Goal: Information Seeking & Learning: Learn about a topic

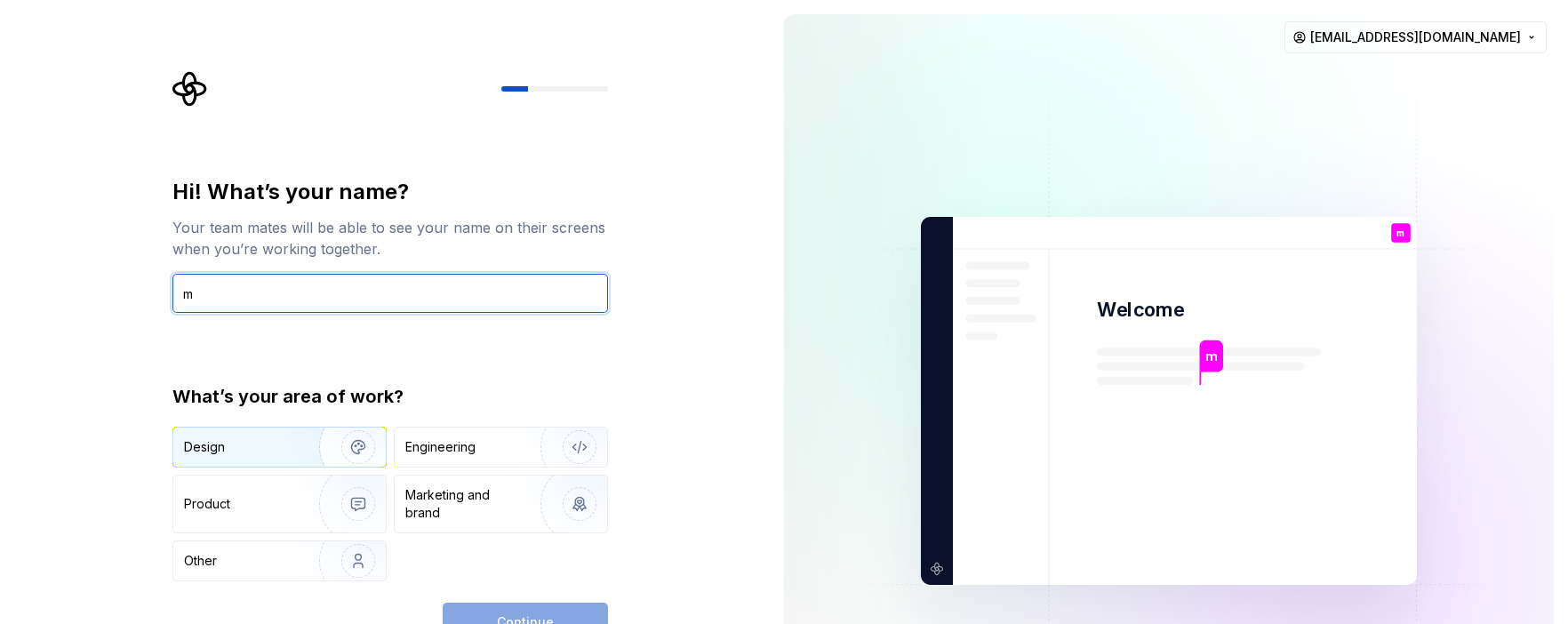
type input "m"
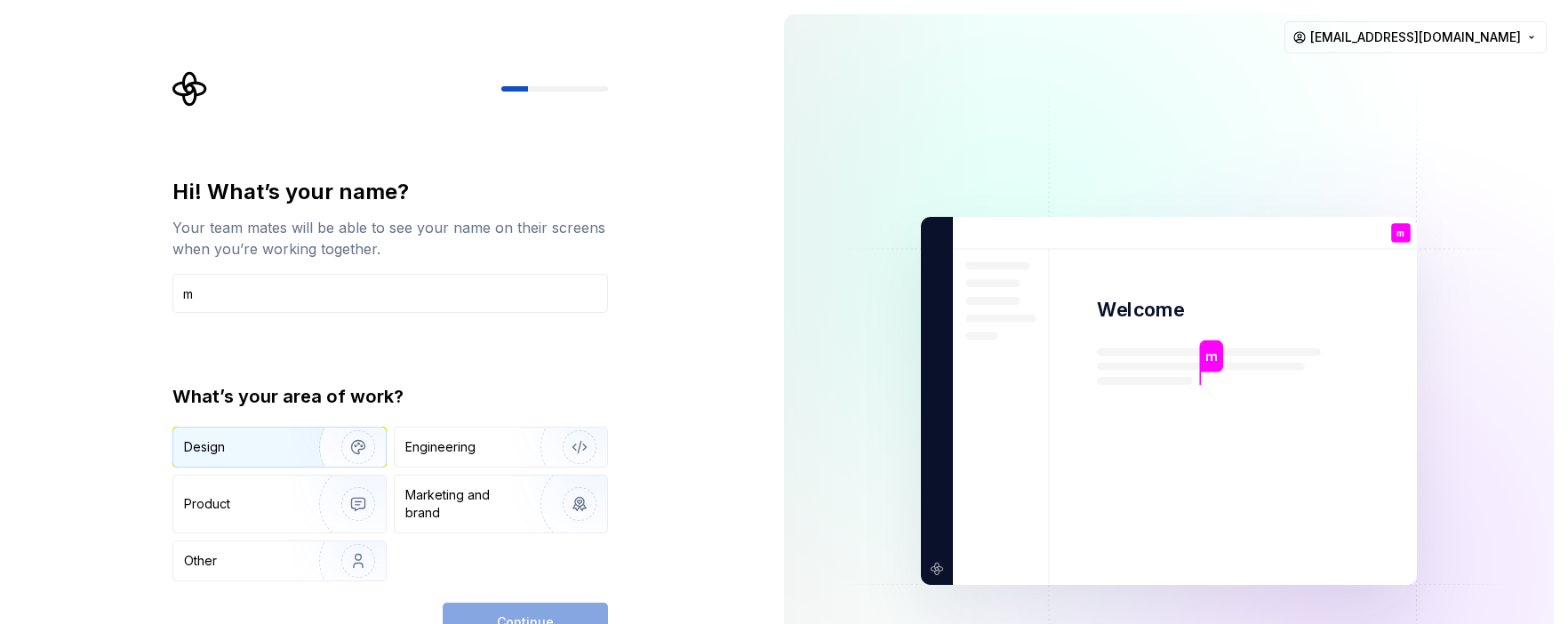
click at [216, 430] on div "Design" at bounding box center [279, 447] width 212 height 39
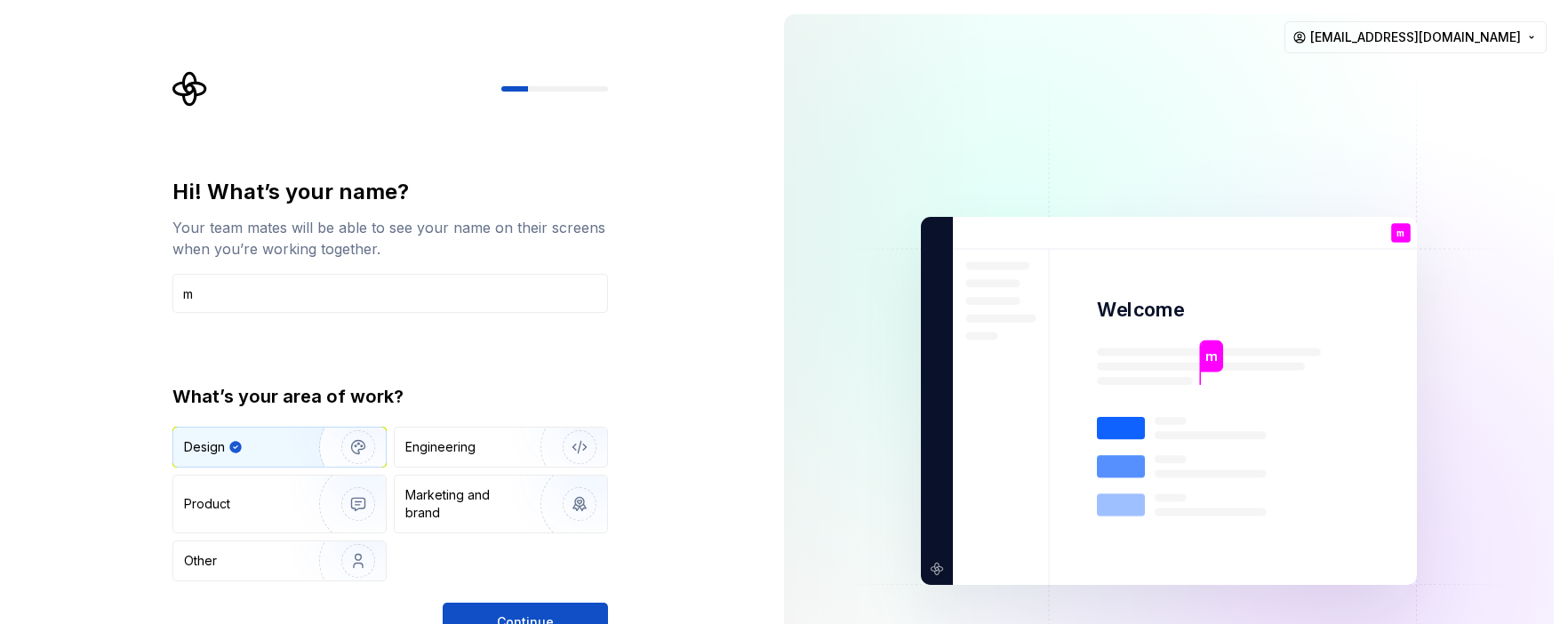
click at [483, 605] on button "Continue" at bounding box center [524, 623] width 165 height 39
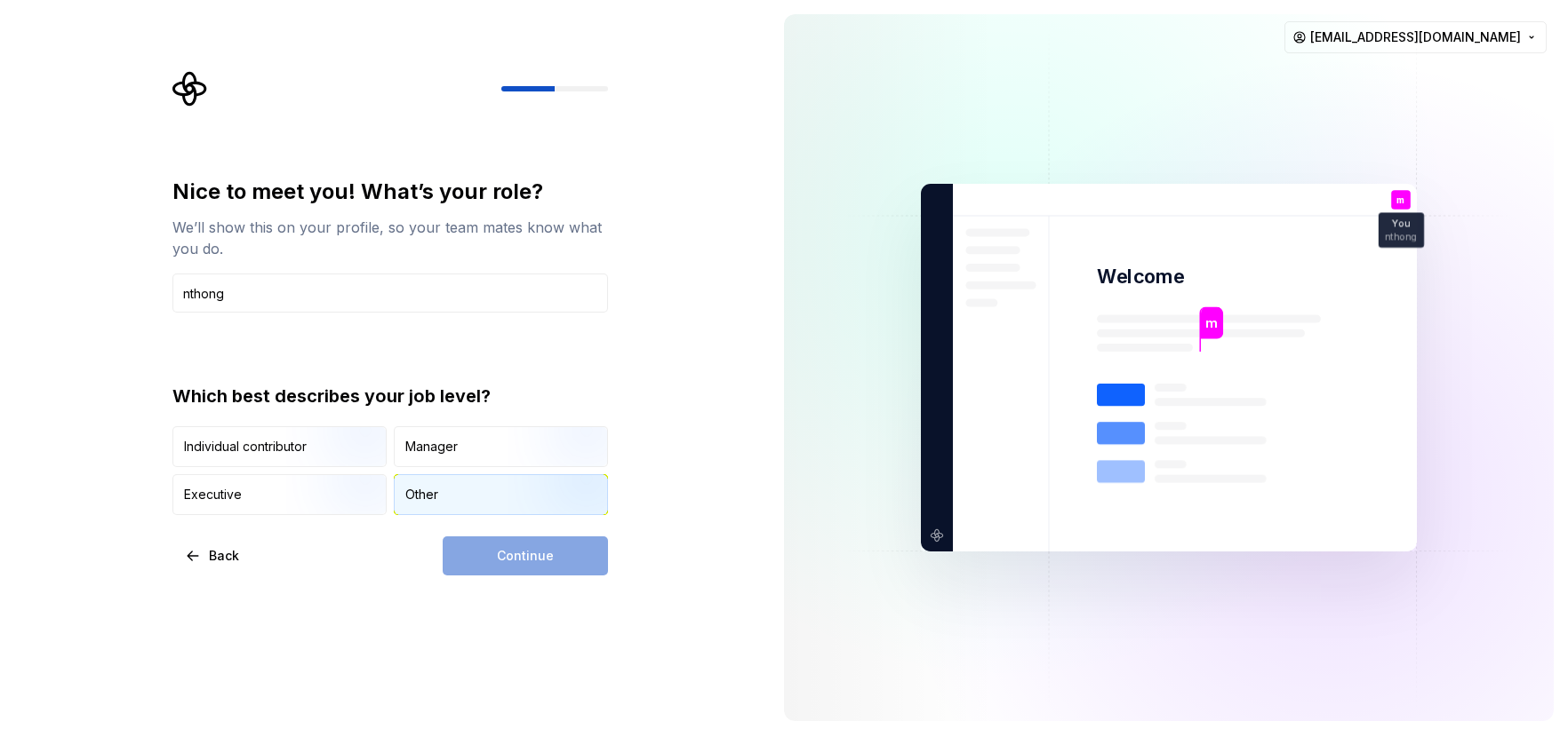
type input "thong"
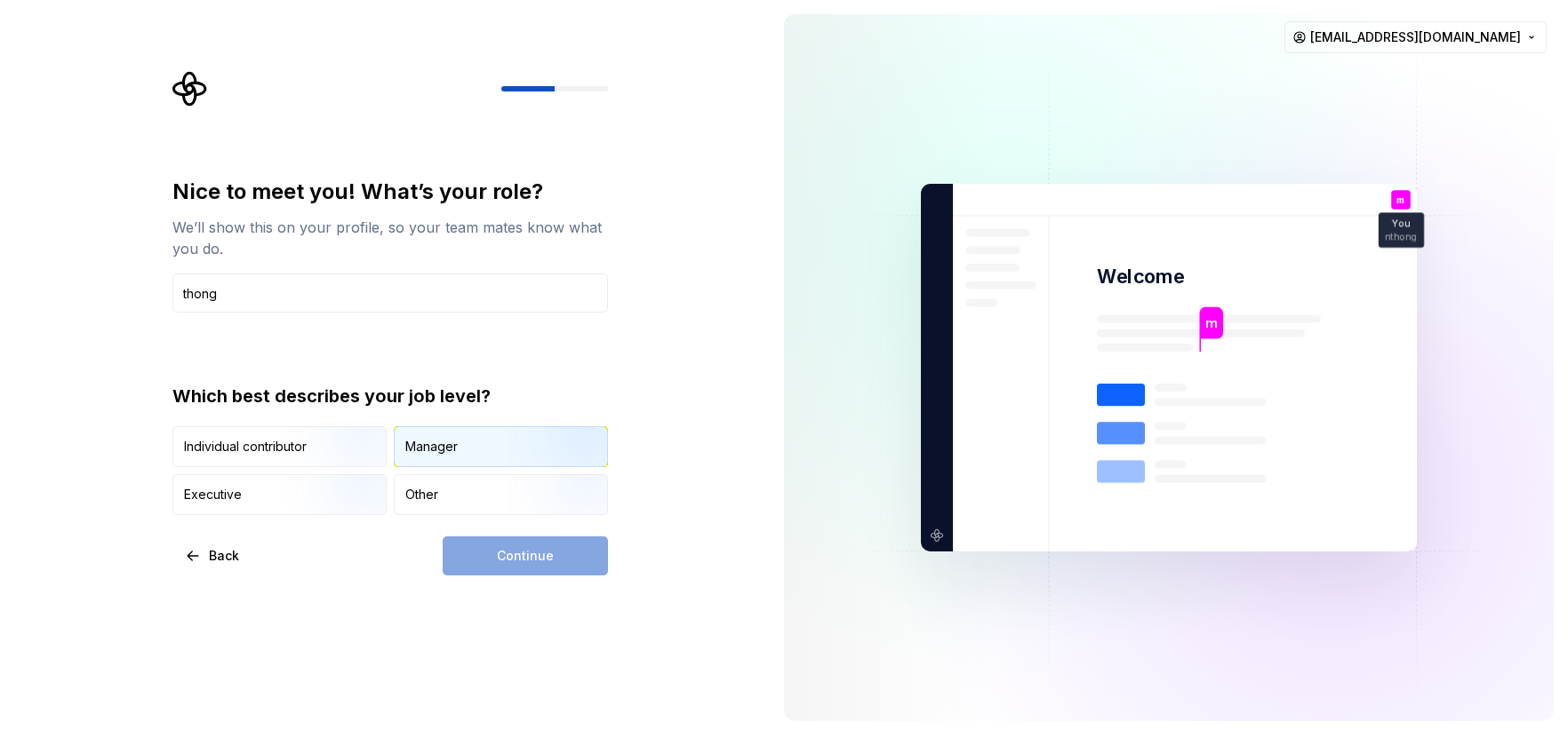
drag, startPoint x: 512, startPoint y: 495, endPoint x: 483, endPoint y: 460, distance: 45.5
click at [482, 457] on div "Manager" at bounding box center [500, 447] width 212 height 39
click at [495, 547] on button "Continue" at bounding box center [524, 556] width 165 height 39
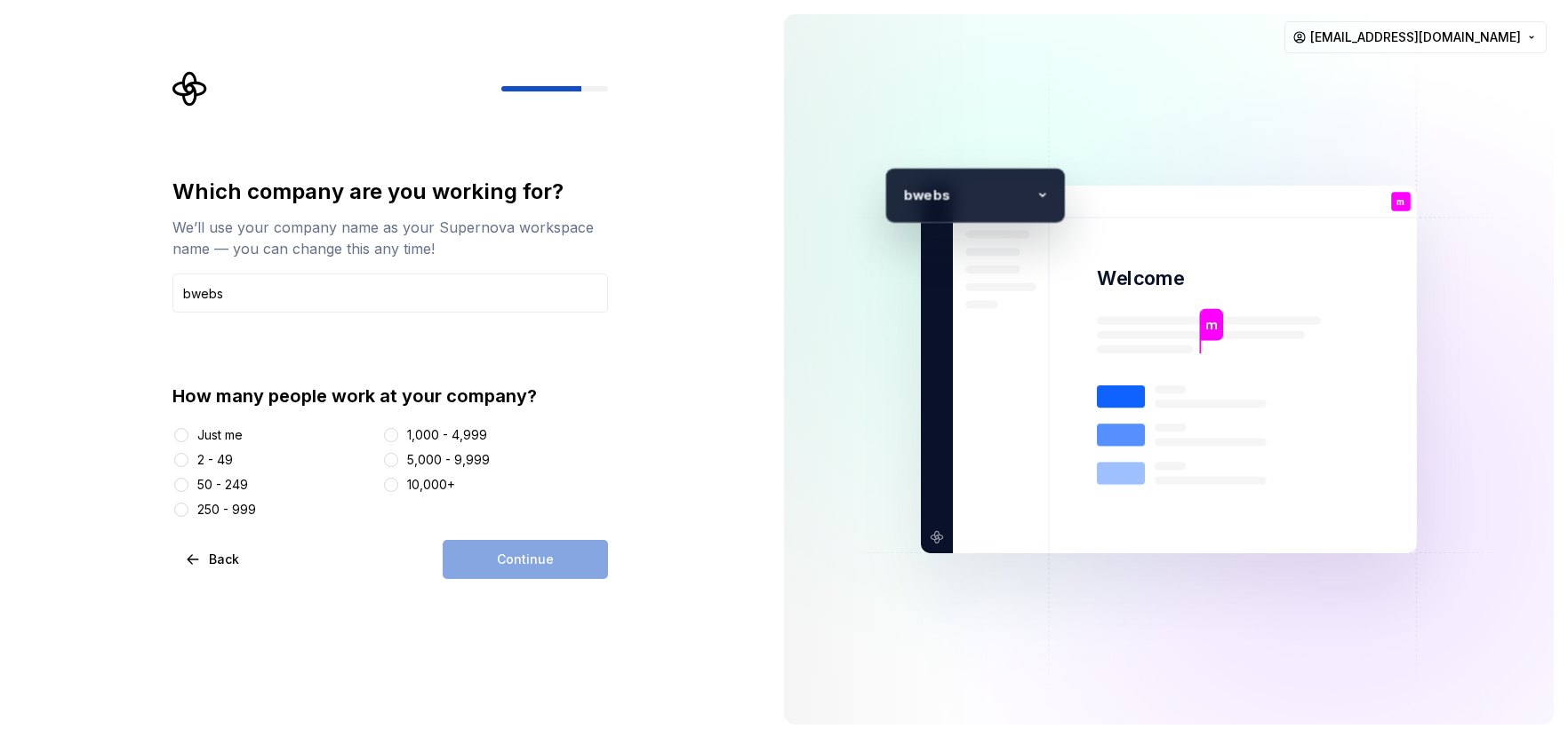
type input "bwebs"
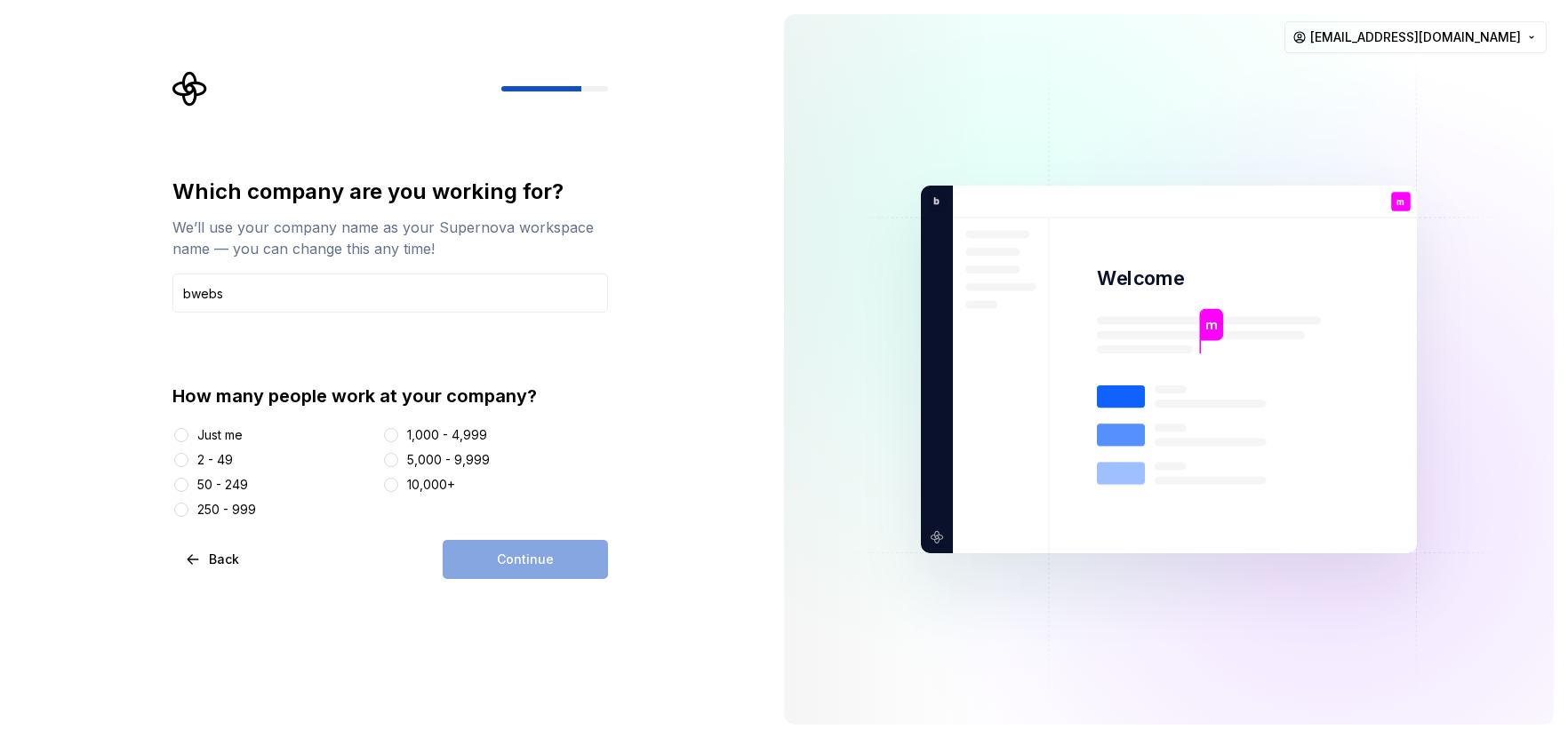
click at [188, 452] on div at bounding box center [182, 460] width 18 height 18
click at [200, 462] on div "2 - 49" at bounding box center [215, 460] width 36 height 18
click at [188, 462] on button "2 - 49" at bounding box center [182, 460] width 14 height 14
click at [559, 544] on button "Continue" at bounding box center [524, 560] width 165 height 39
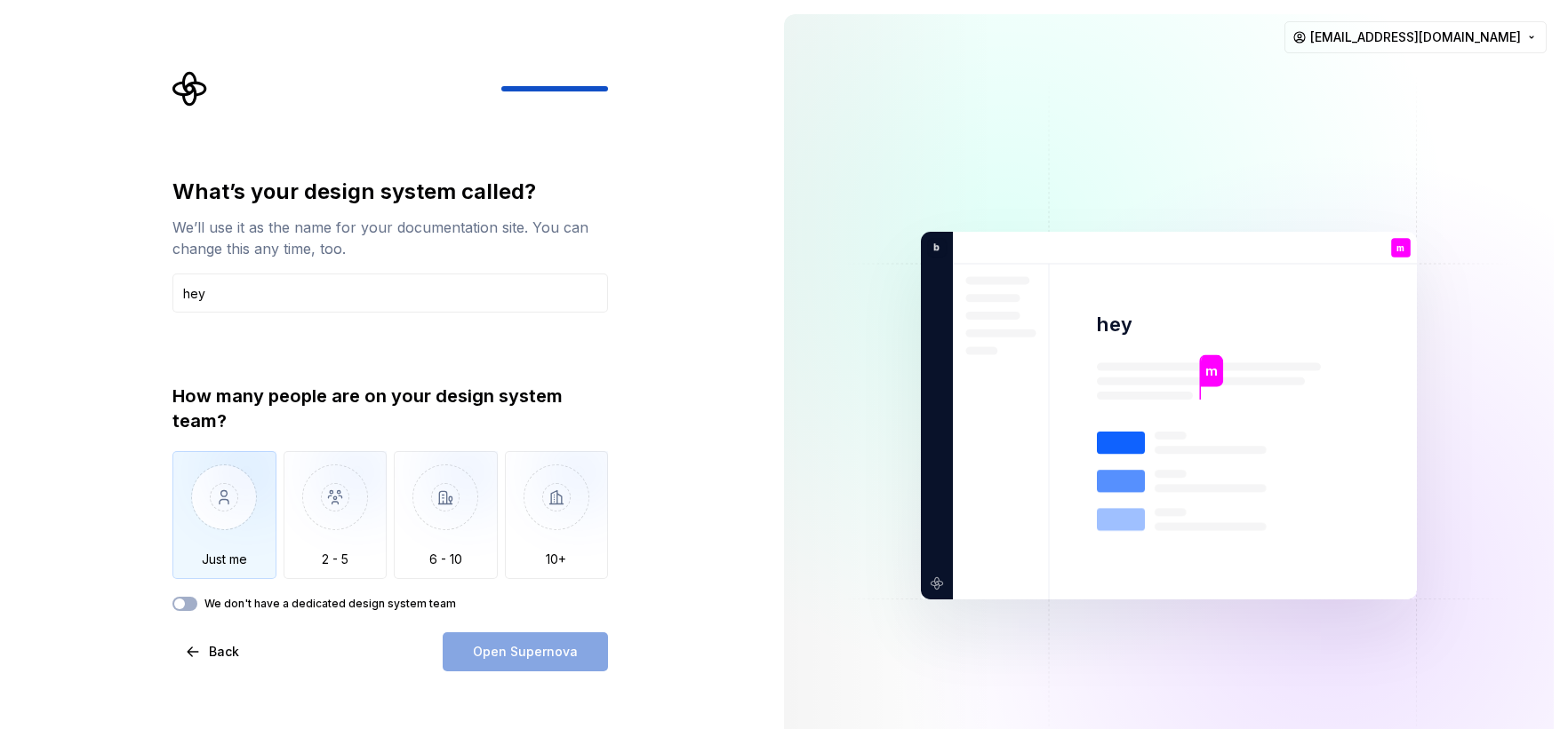
type input "hey"
click at [227, 508] on img "button" at bounding box center [224, 510] width 104 height 119
click at [478, 622] on button "Open Supernova" at bounding box center [524, 652] width 165 height 39
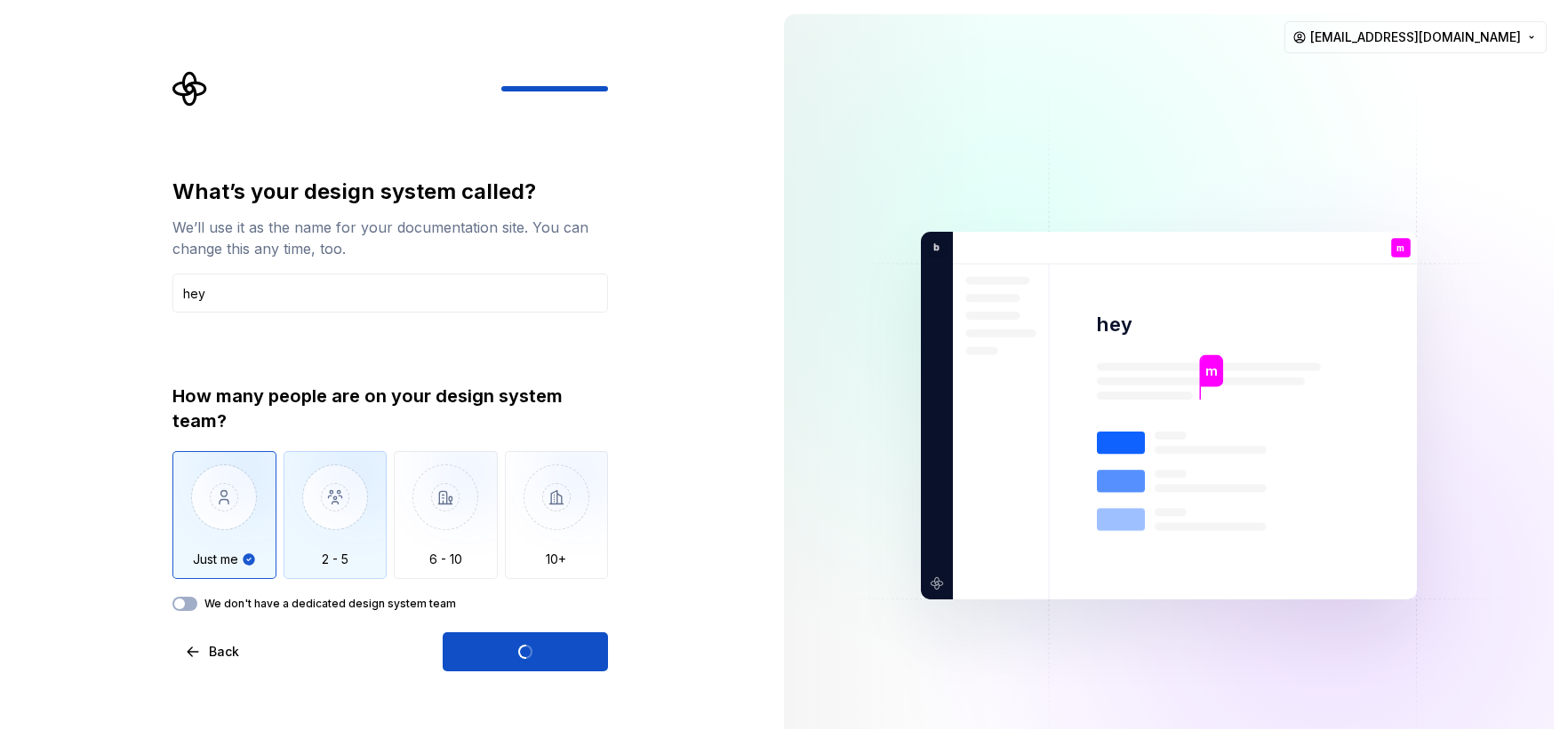
click at [334, 542] on img "button" at bounding box center [335, 510] width 104 height 119
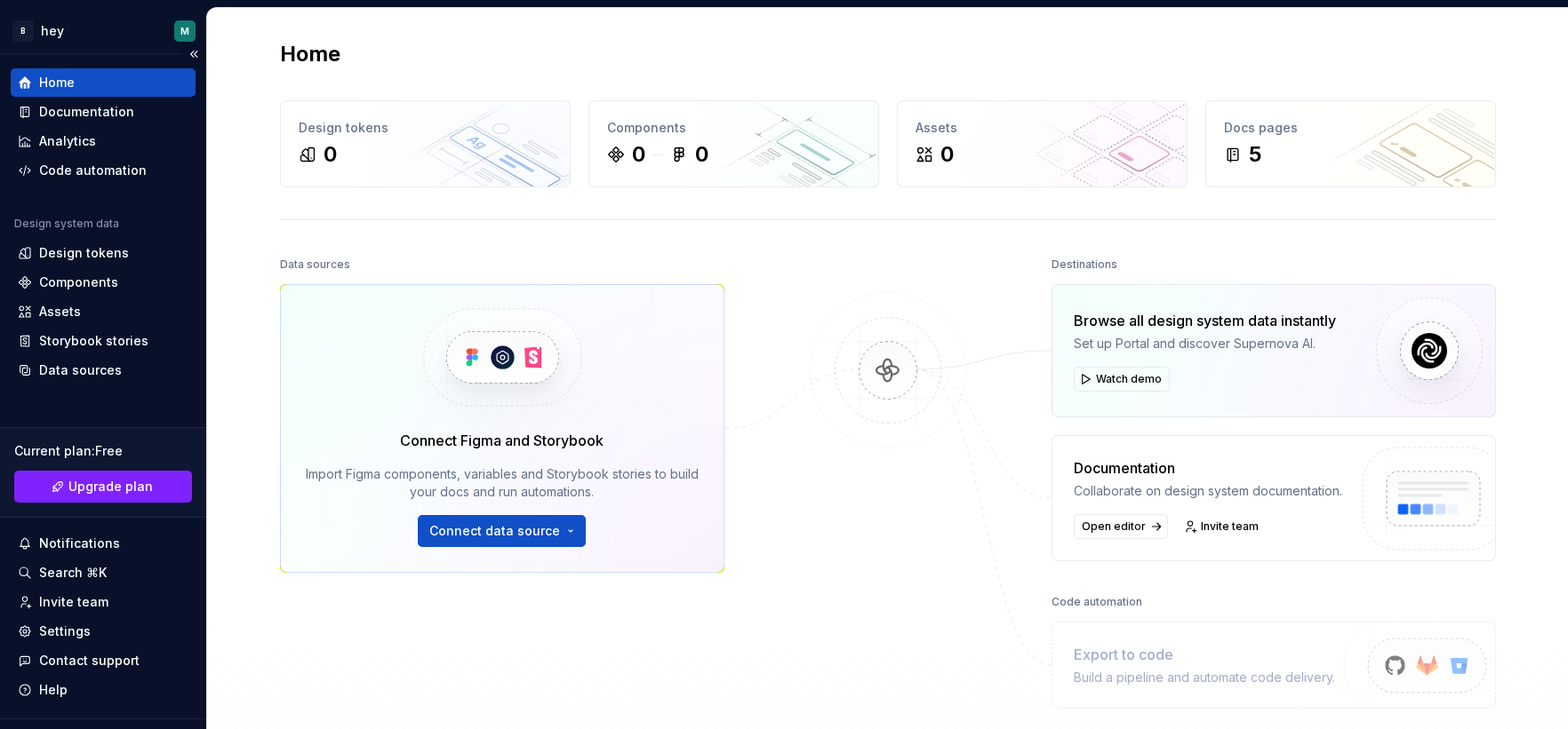
click at [112, 126] on div "Home Documentation Analytics Code automation" at bounding box center [103, 126] width 185 height 116
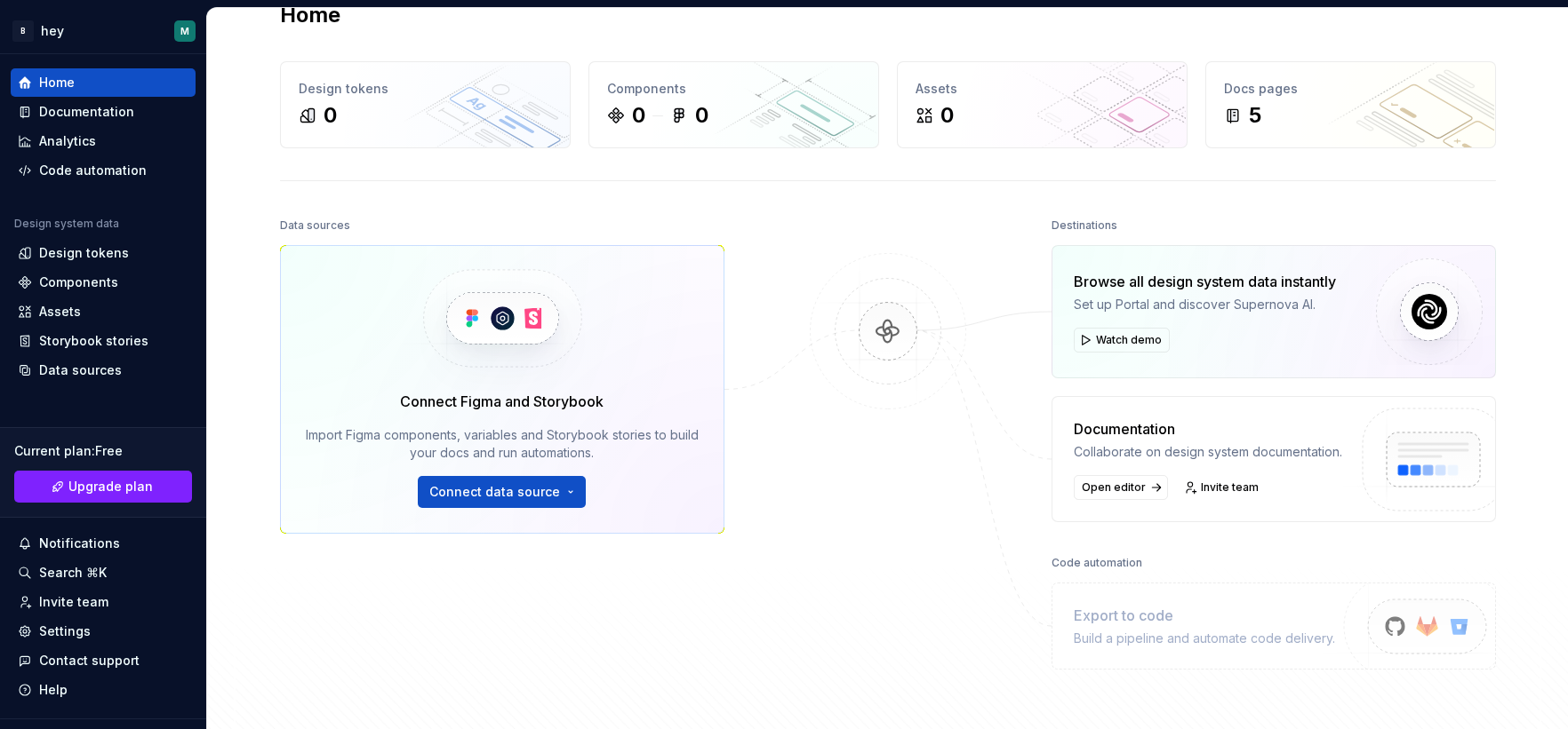
scroll to position [235, 0]
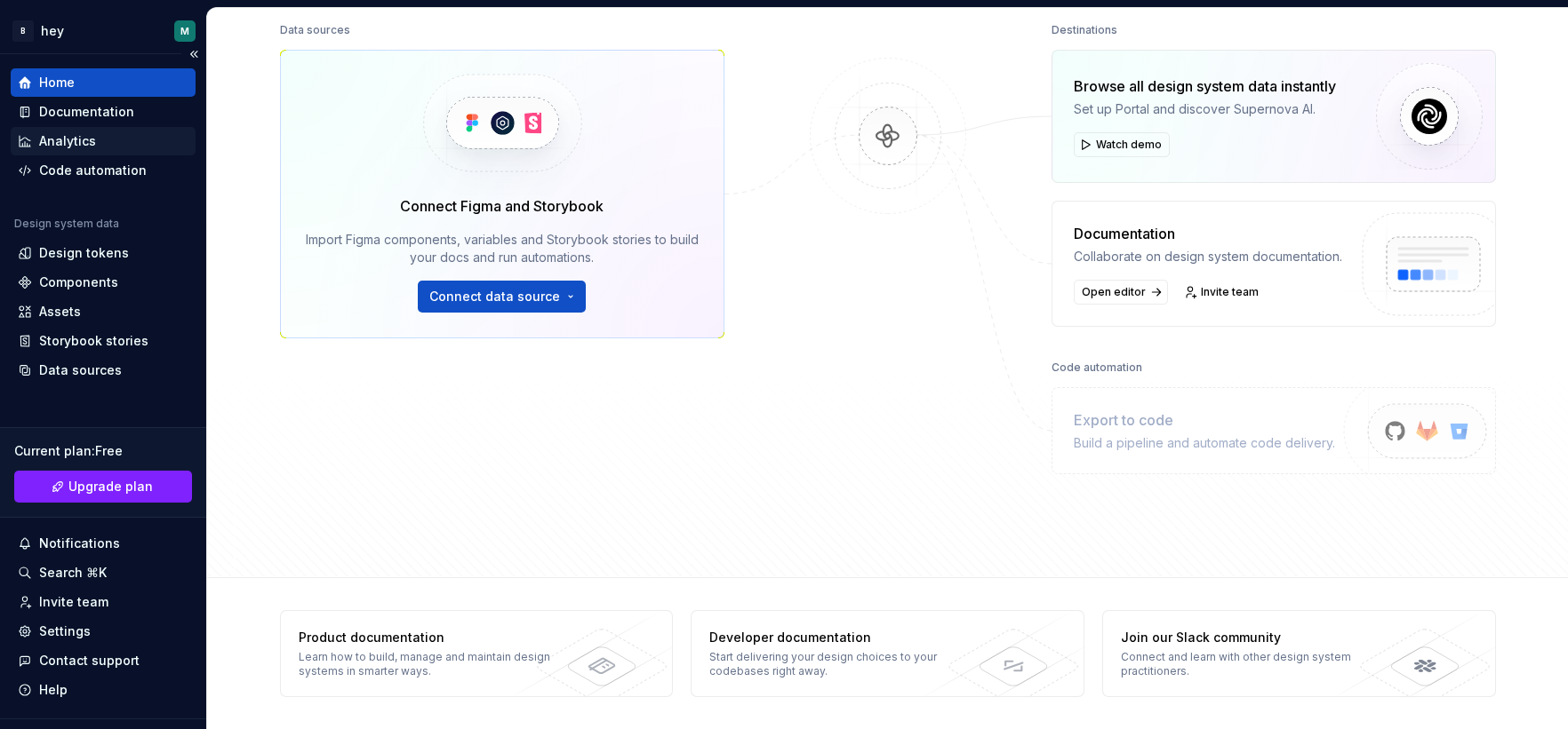
click at [96, 145] on div "Analytics" at bounding box center [103, 141] width 171 height 18
click at [95, 113] on div "Documentation" at bounding box center [87, 111] width 95 height 18
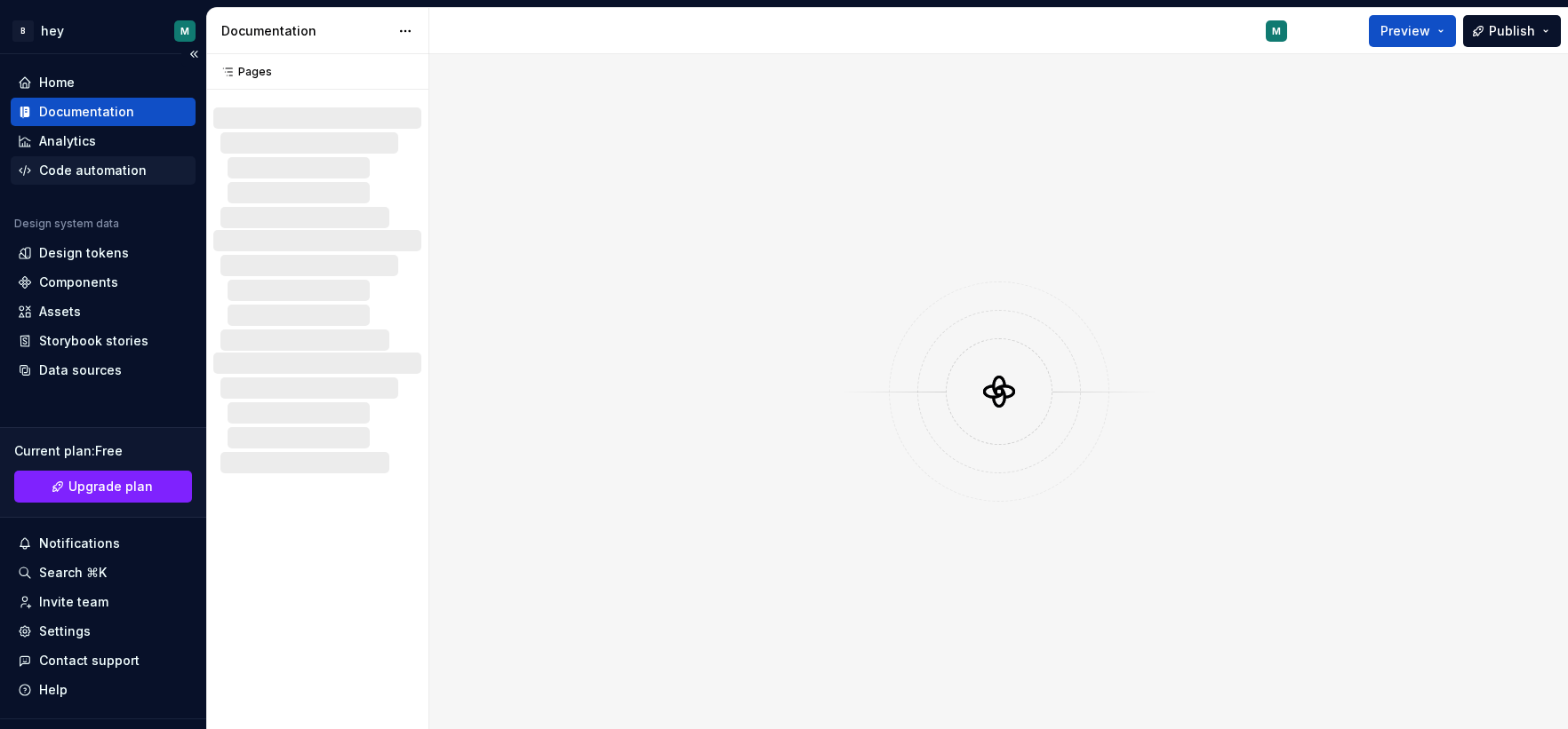
click at [125, 176] on div "Code automation" at bounding box center [93, 171] width 108 height 18
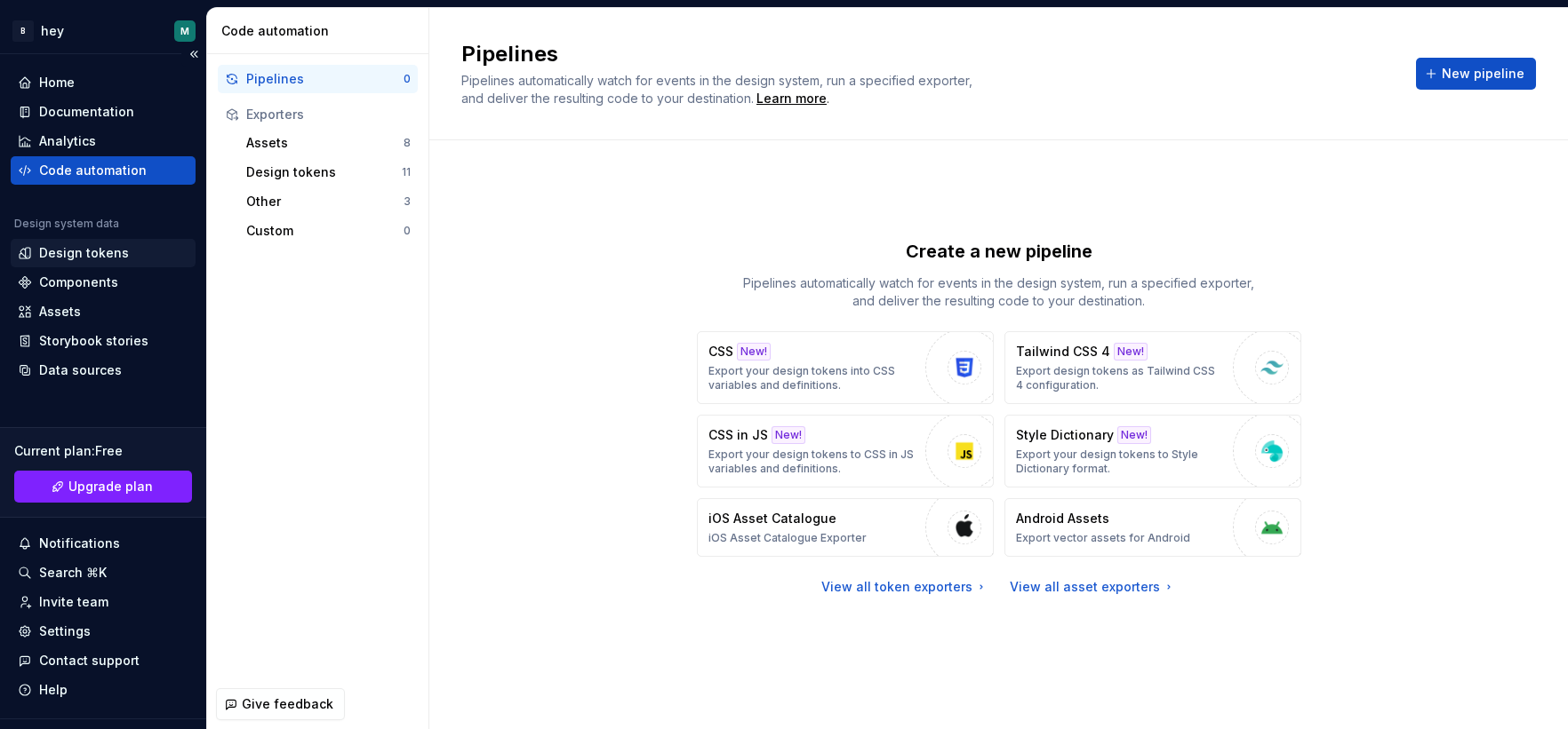
click at [130, 242] on div "Design tokens" at bounding box center [103, 253] width 185 height 29
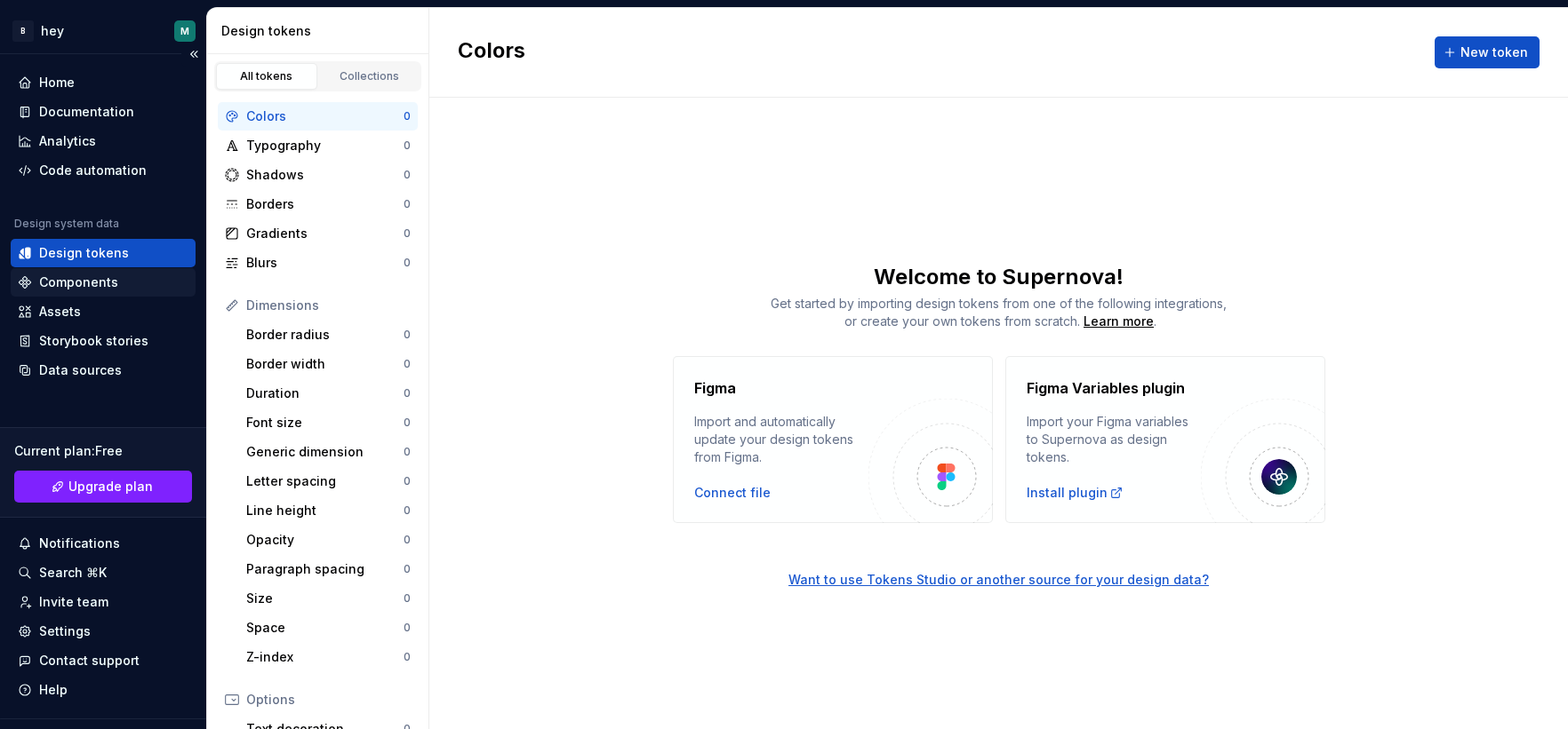
click at [120, 280] on div "Components" at bounding box center [103, 282] width 171 height 18
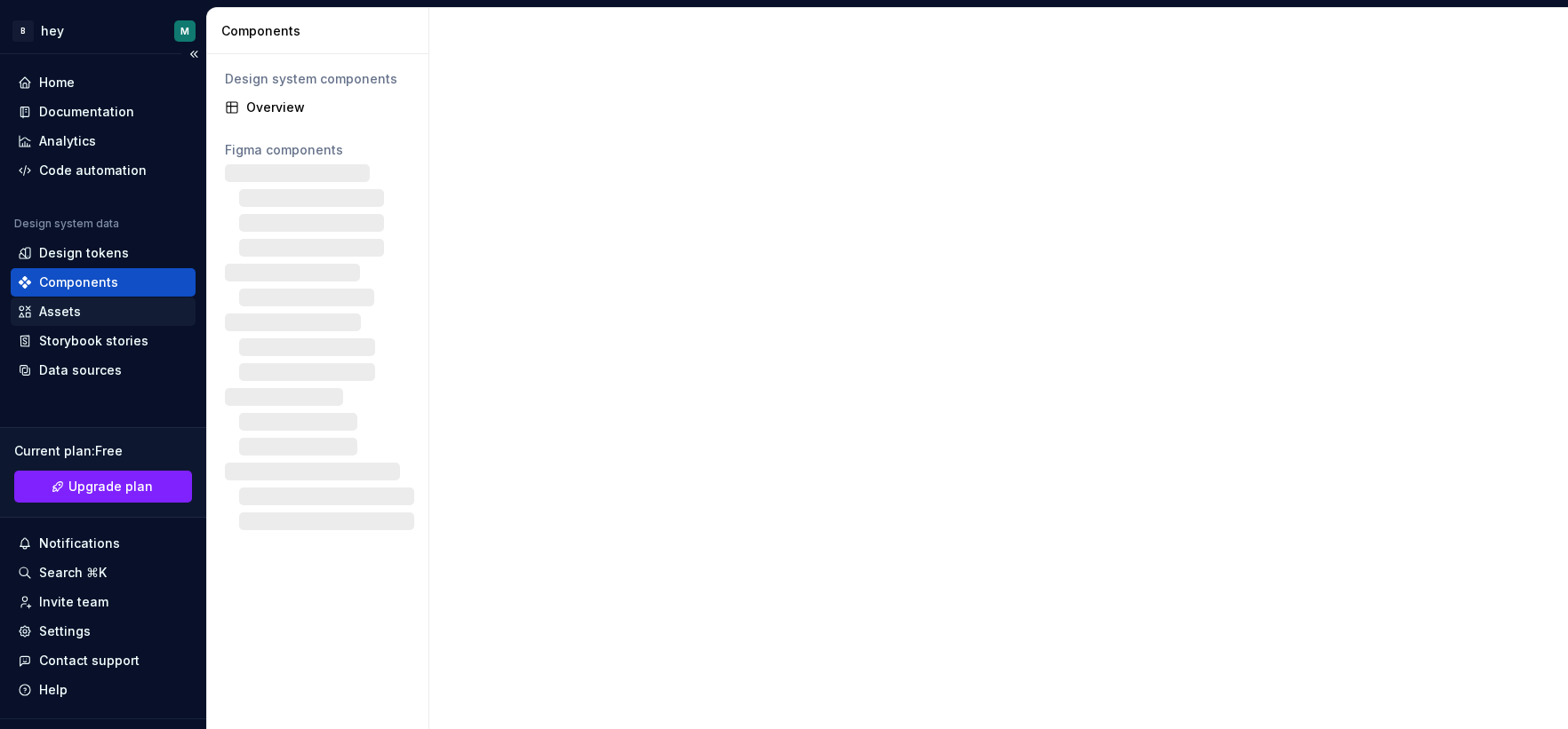
click at [123, 317] on div "Assets" at bounding box center [103, 312] width 171 height 18
click at [125, 365] on div "Data sources" at bounding box center [103, 371] width 171 height 18
